Goal: Transaction & Acquisition: Purchase product/service

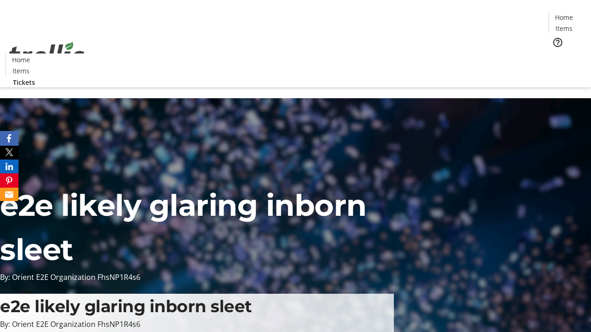
click at [556, 54] on span "Tickets" at bounding box center [567, 59] width 22 height 10
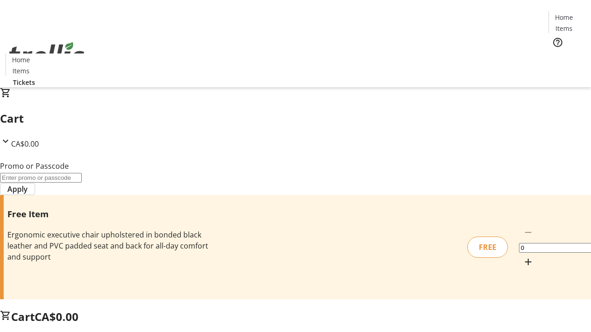
click at [522, 257] on mat-icon "Increment by one" at bounding box center [527, 262] width 11 height 11
type input "1"
